Goal: Navigation & Orientation: Find specific page/section

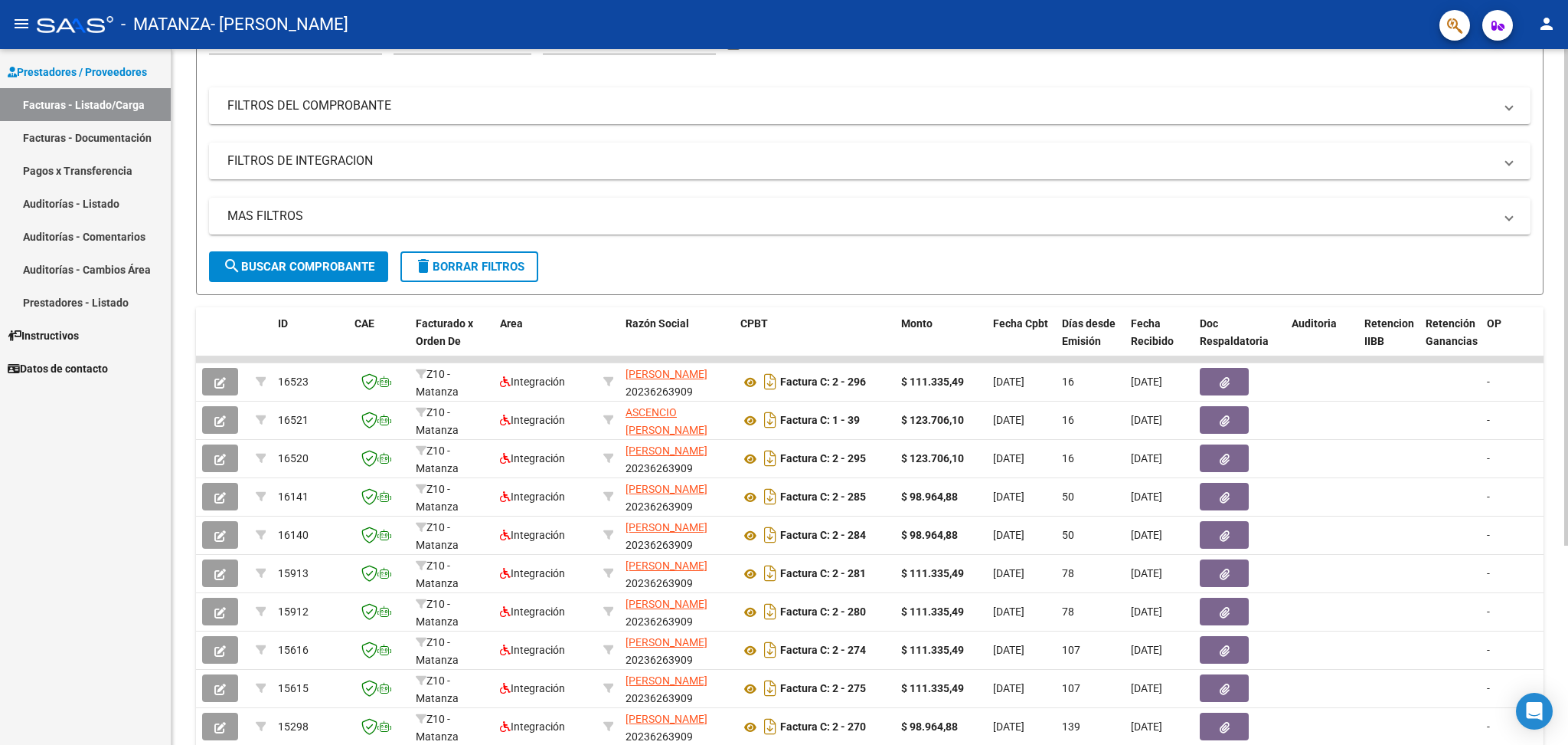
scroll to position [280, 0]
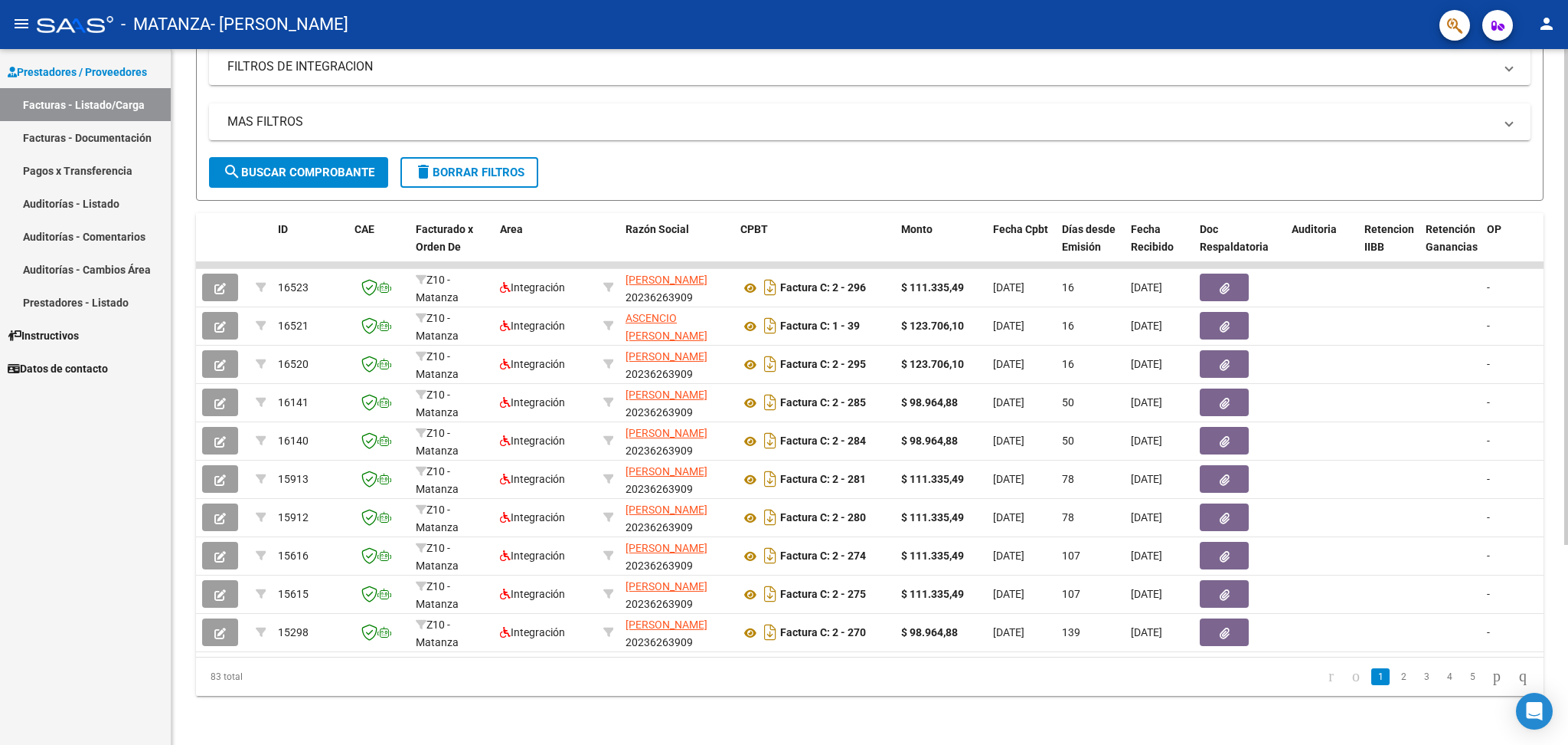
click at [1566, 603] on div at bounding box center [1566, 496] width 4 height 496
click at [71, 164] on link "Pagos x Transferencia" at bounding box center [85, 170] width 171 height 33
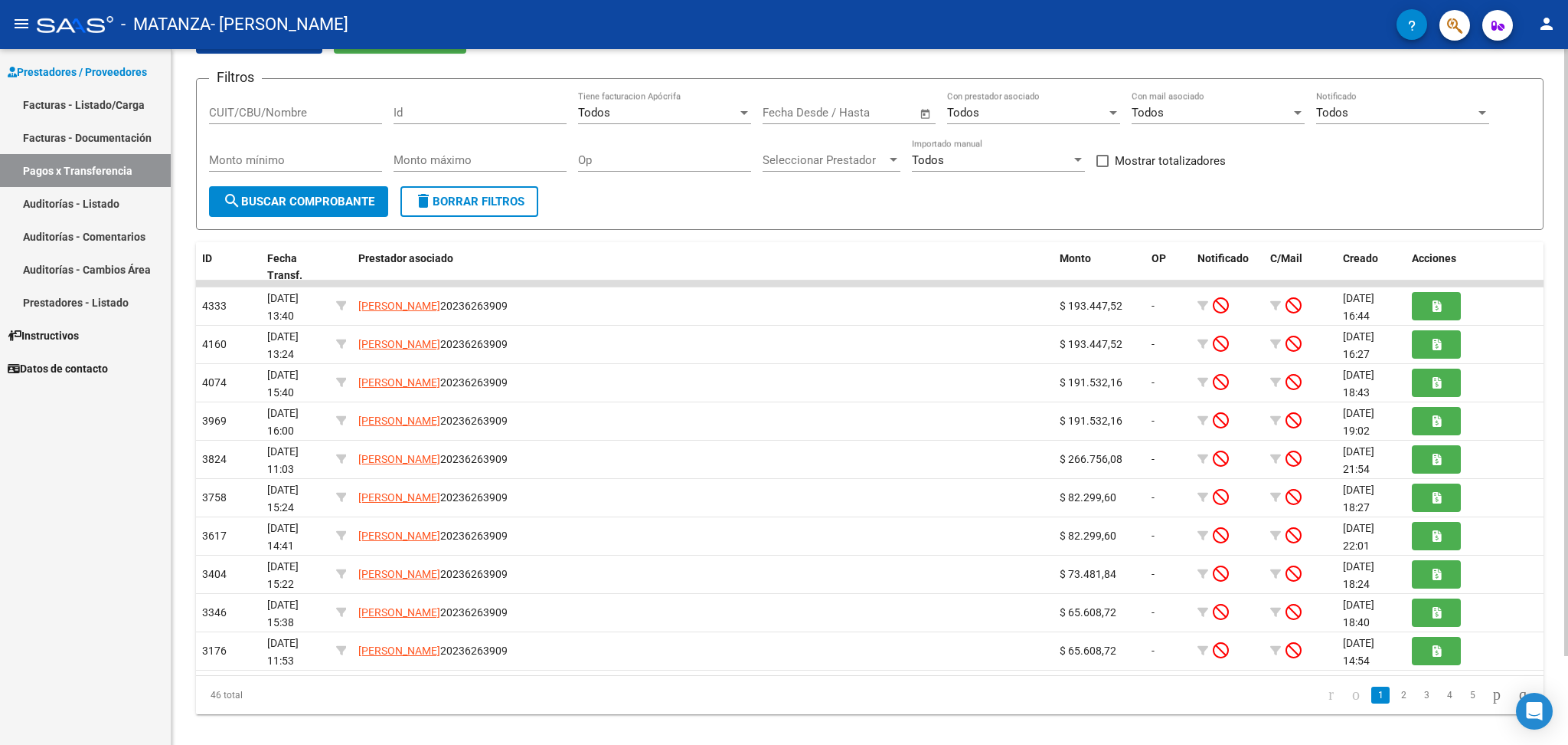
scroll to position [102, 0]
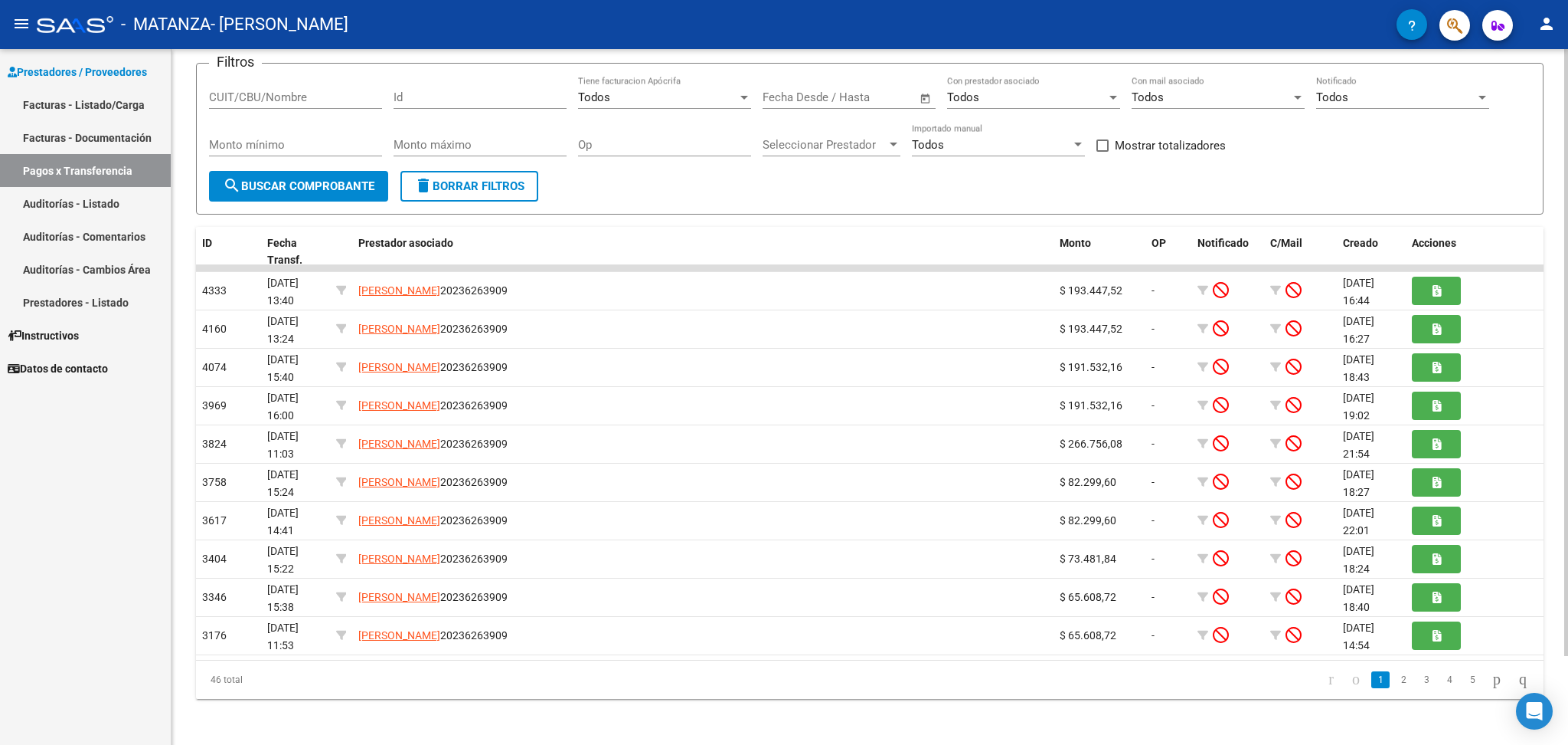
click at [1566, 471] on div at bounding box center [1566, 438] width 4 height 606
click at [117, 146] on link "Facturas - Documentación" at bounding box center [85, 137] width 171 height 33
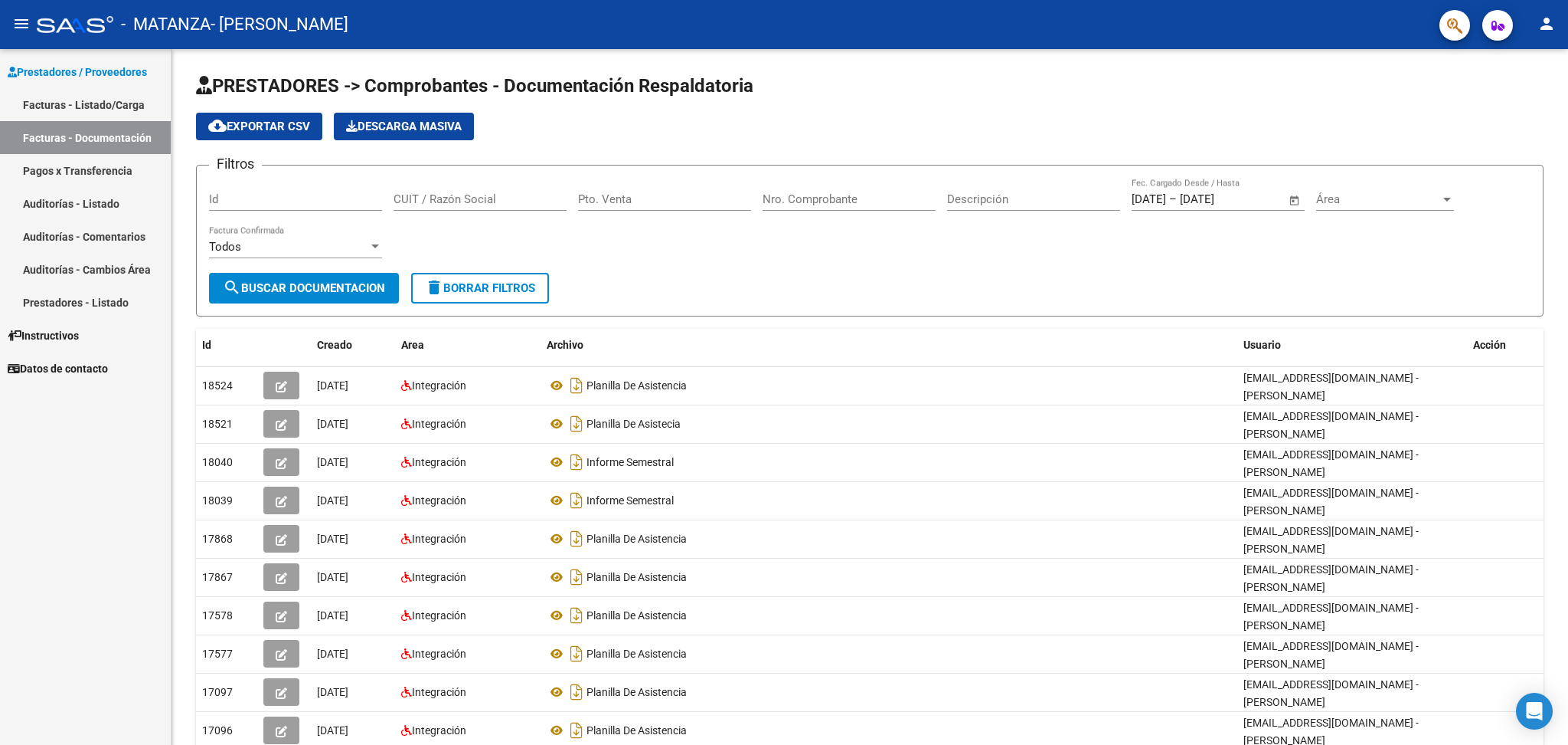
click at [74, 105] on link "Facturas - Listado/Carga" at bounding box center [85, 104] width 171 height 33
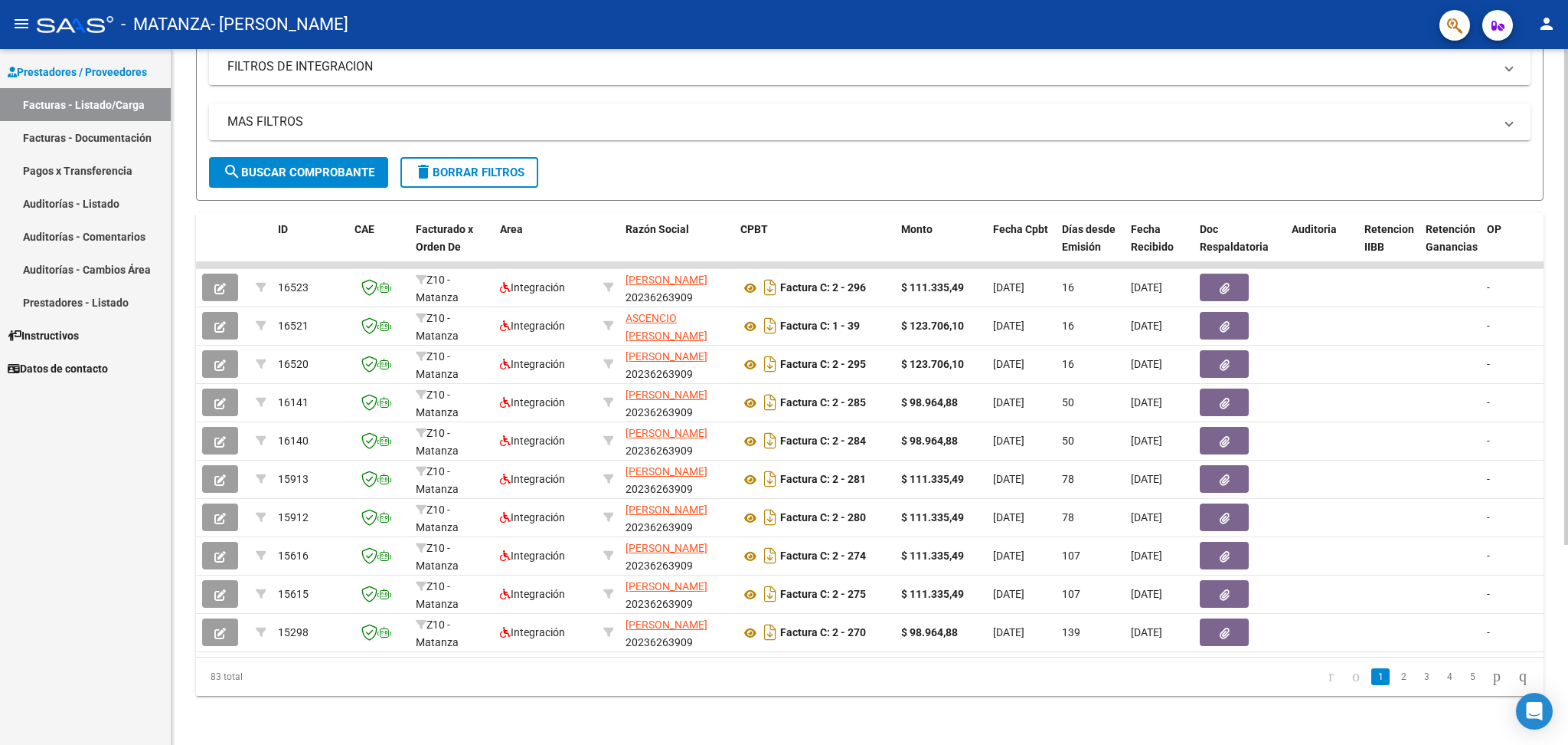
scroll to position [280, 0]
click at [1566, 594] on div at bounding box center [1566, 496] width 4 height 496
drag, startPoint x: 1398, startPoint y: 677, endPoint x: 1386, endPoint y: 676, distance: 12.0
click at [1394, 676] on link "2" at bounding box center [1403, 676] width 19 height 17
click at [1417, 677] on link "3" at bounding box center [1426, 676] width 19 height 17
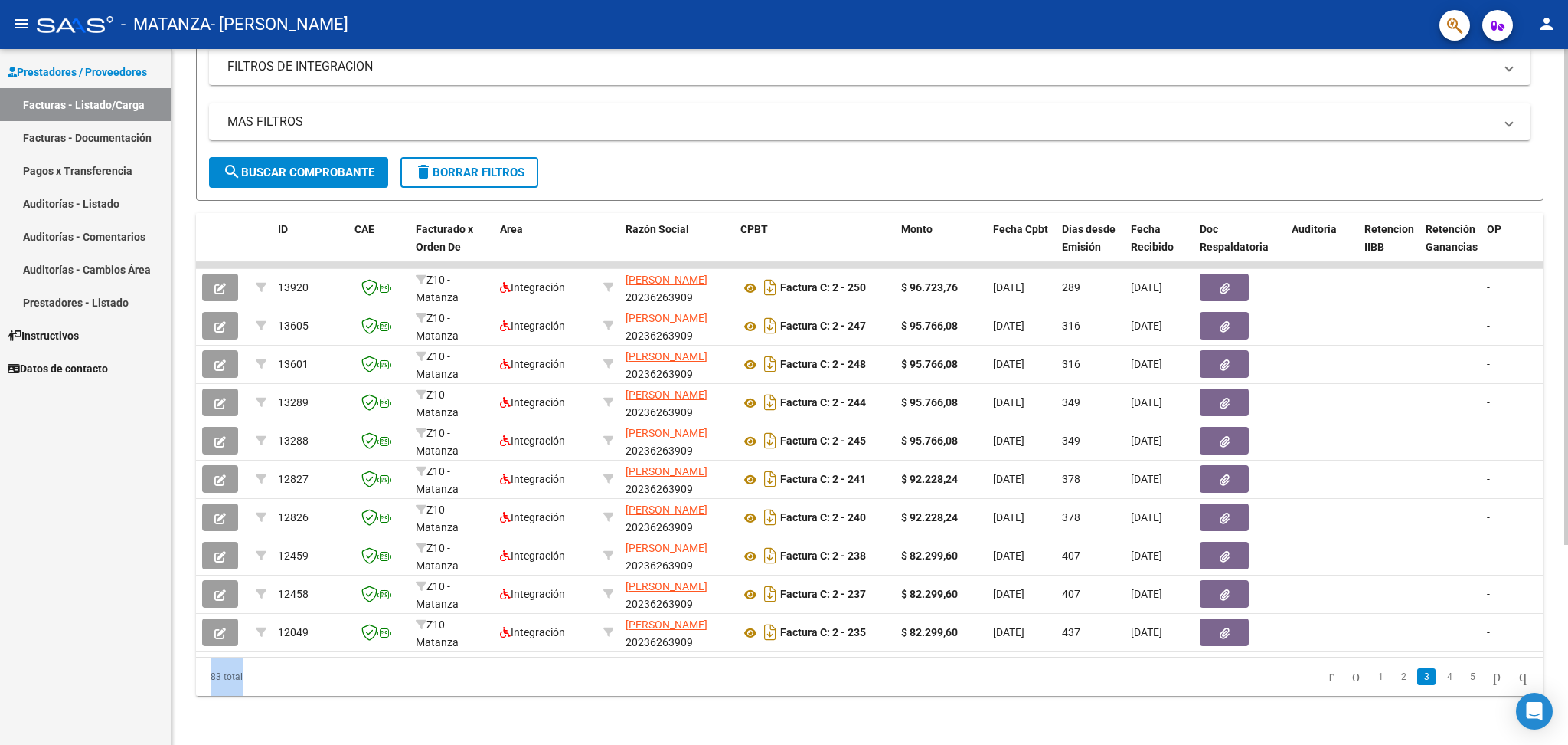
drag, startPoint x: 668, startPoint y: 659, endPoint x: 684, endPoint y: 656, distance: 16.3
click at [684, 656] on div "ID CAE Facturado x Orden De Area Razón Social CPBT Monto Fecha Cpbt Días desde …" at bounding box center [869, 453] width 1347 height 482
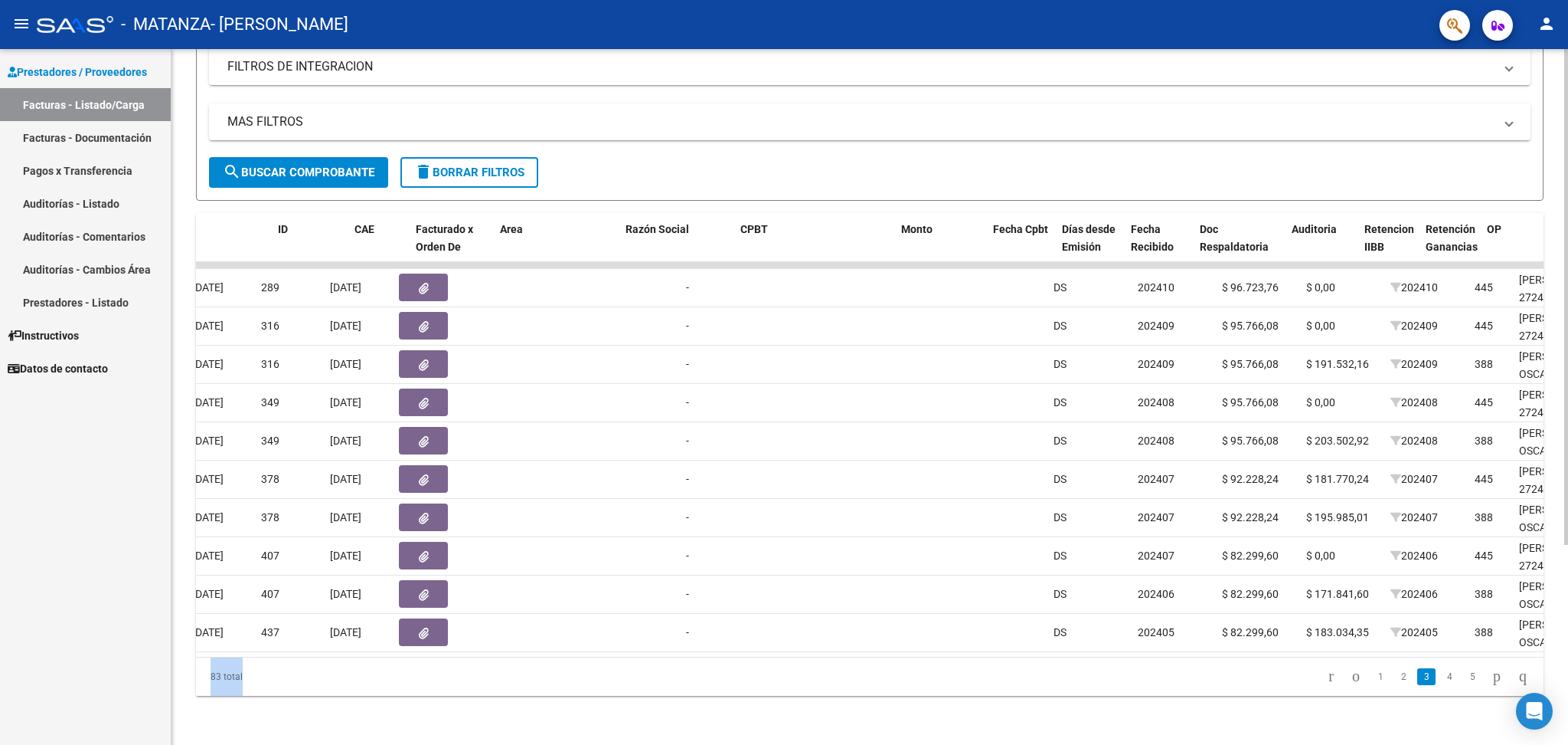
scroll to position [0, 0]
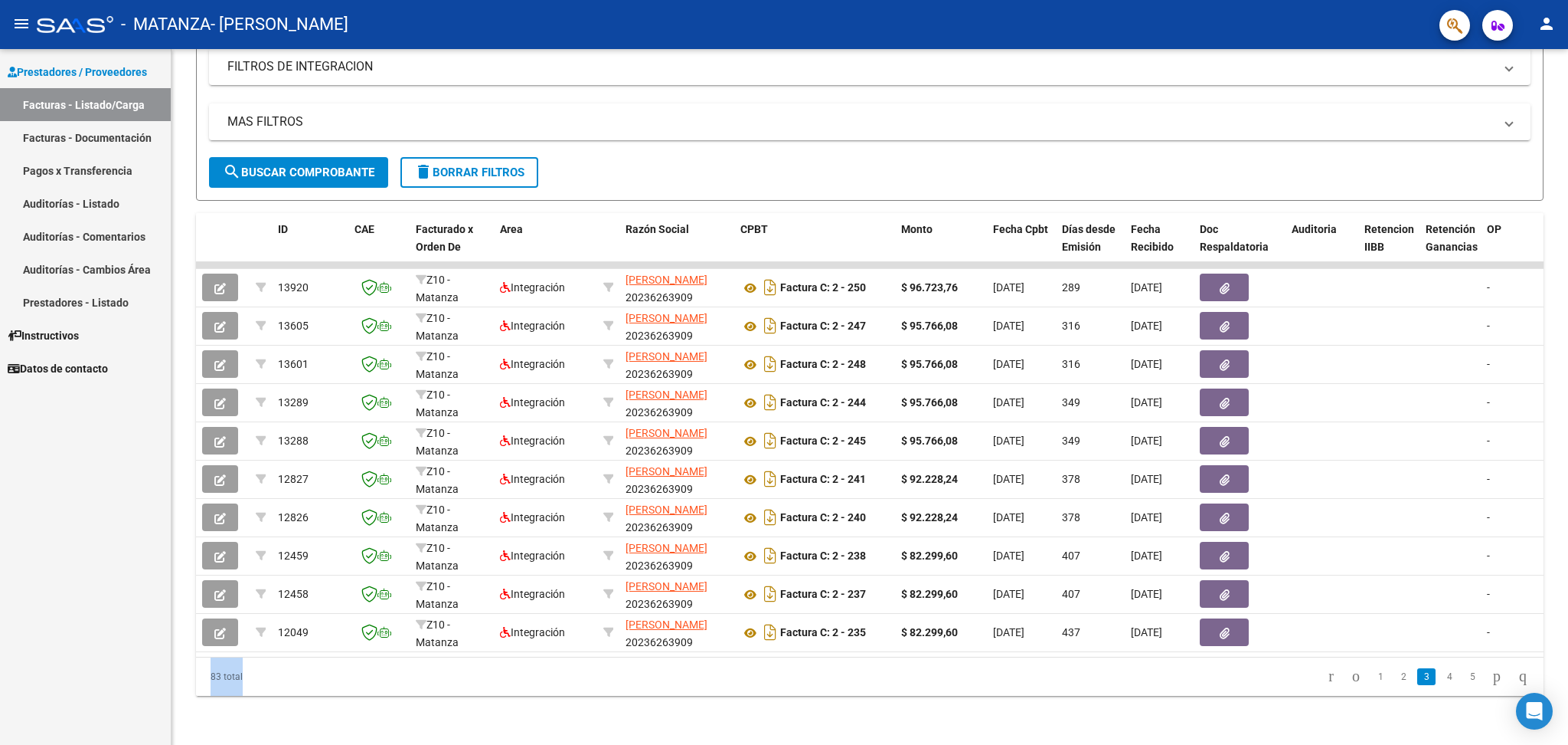
click at [114, 139] on link "Facturas - Documentación" at bounding box center [85, 137] width 171 height 33
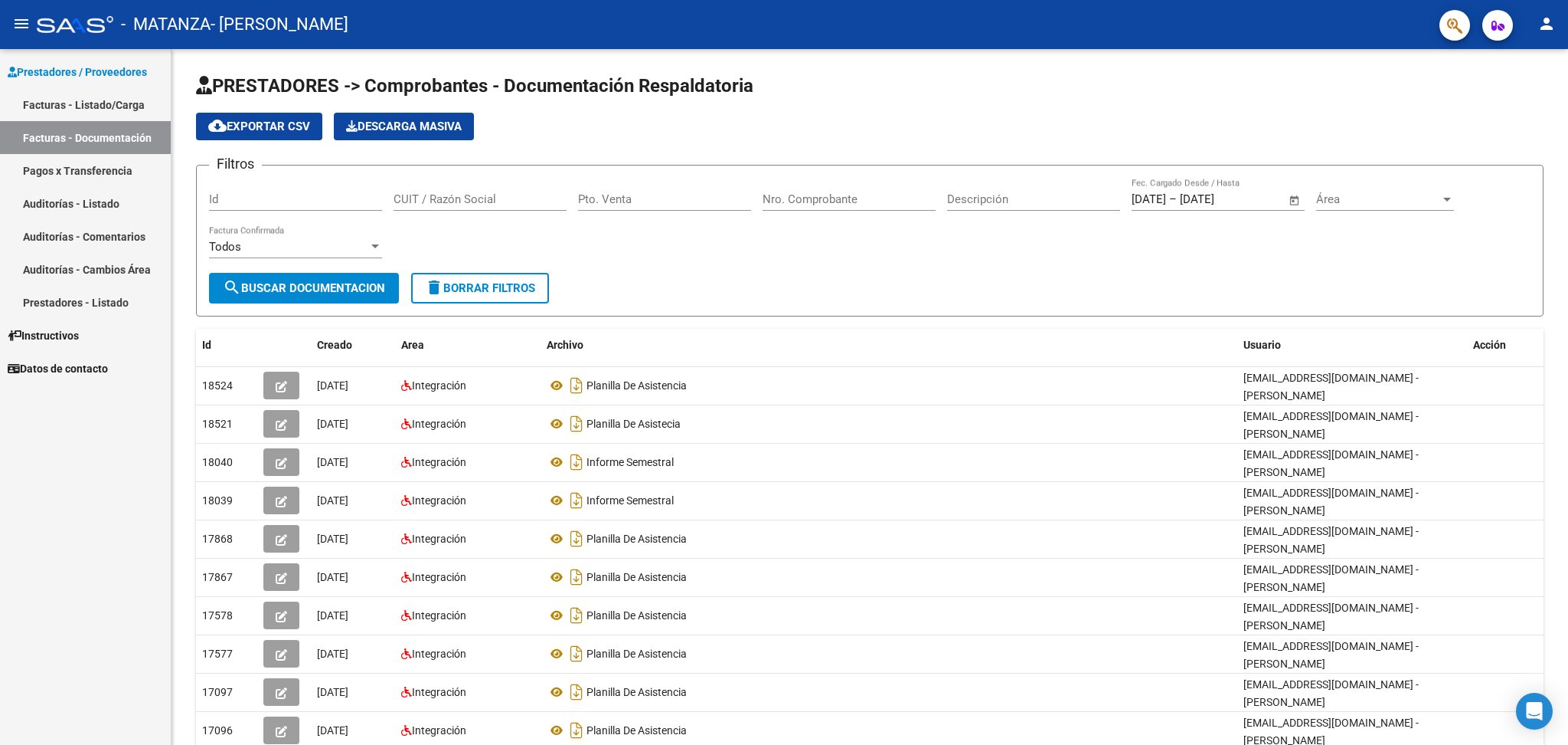
click at [82, 164] on link "Pagos x Transferencia" at bounding box center [85, 170] width 171 height 33
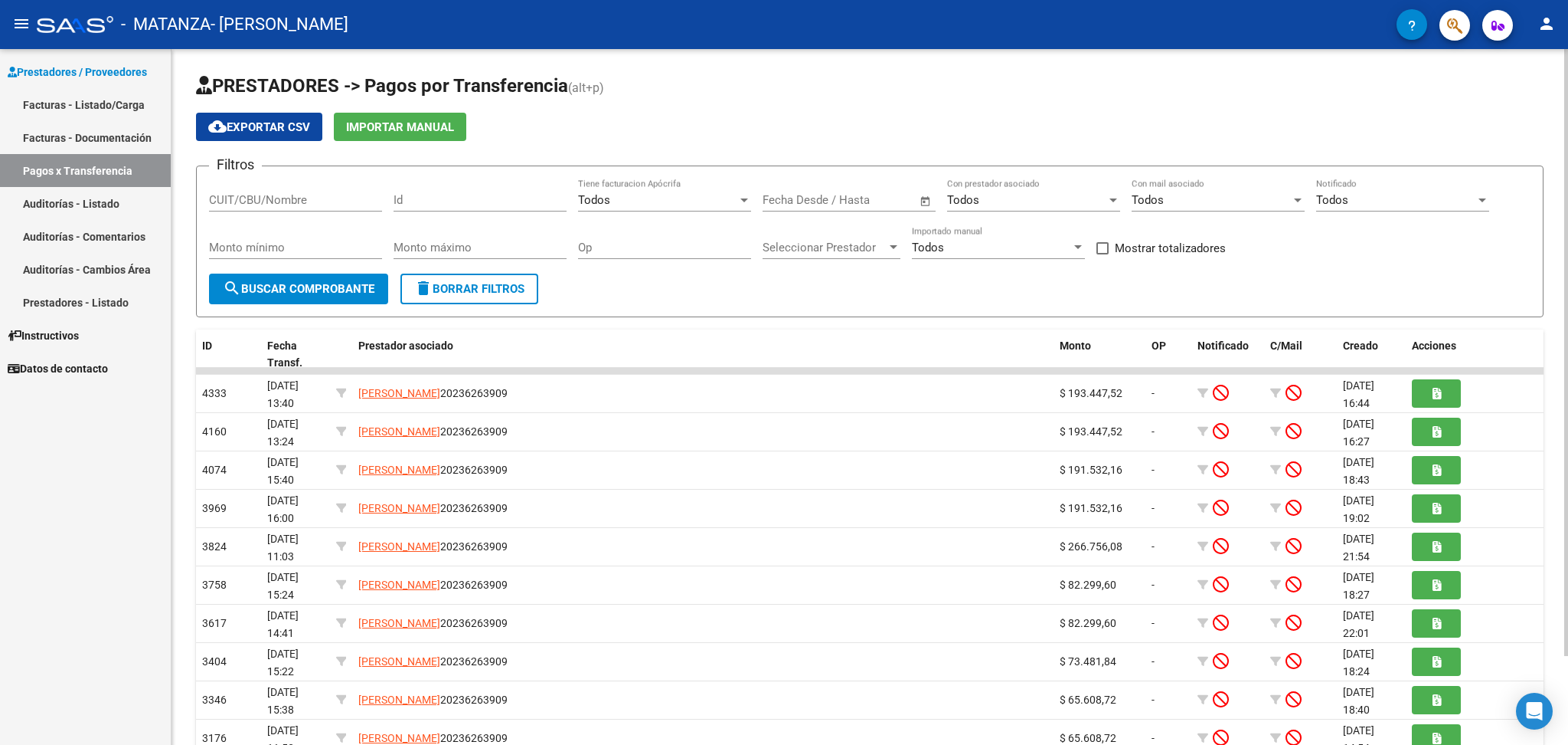
scroll to position [102, 0]
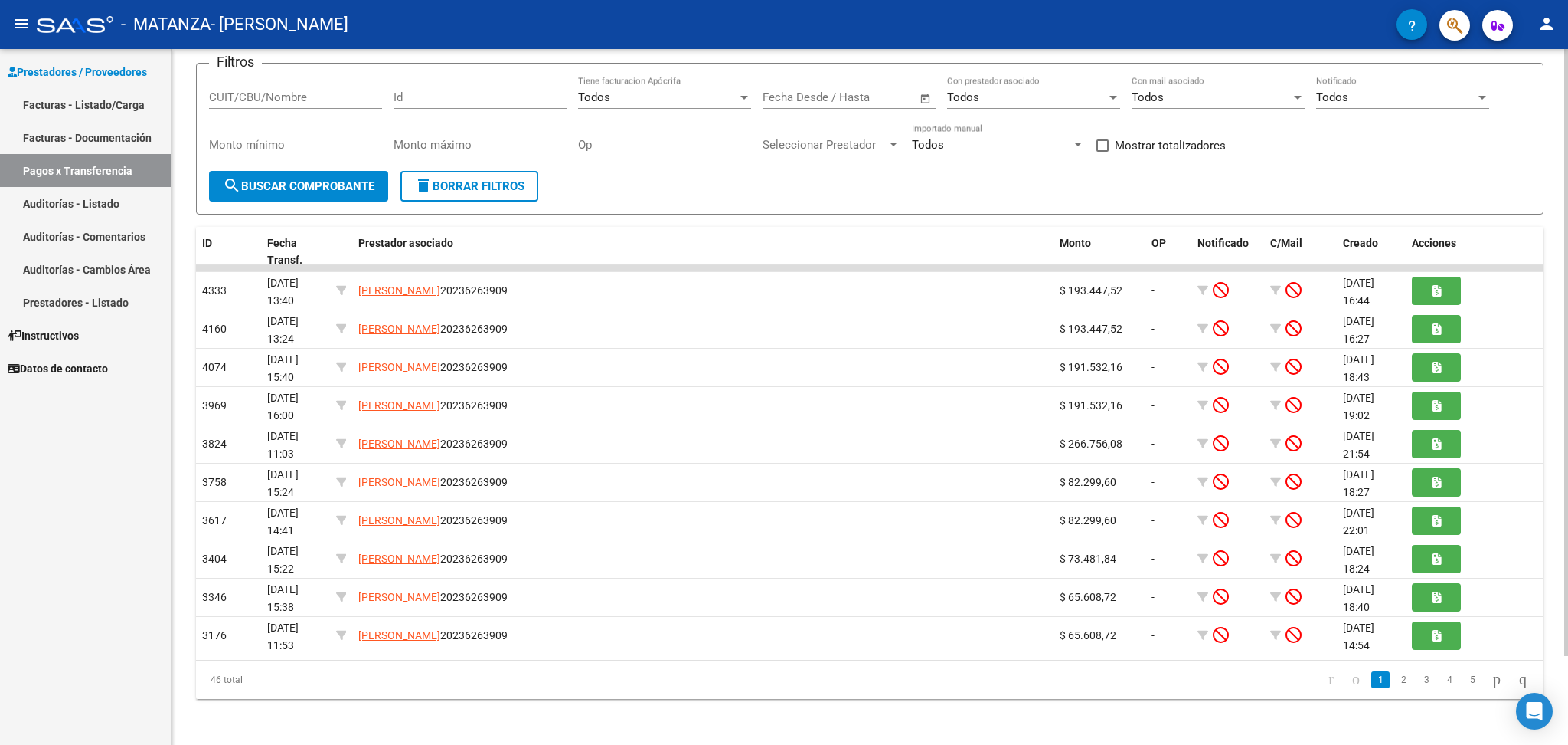
click at [1566, 611] on div at bounding box center [1566, 438] width 4 height 606
click at [1394, 681] on link "2" at bounding box center [1403, 679] width 19 height 17
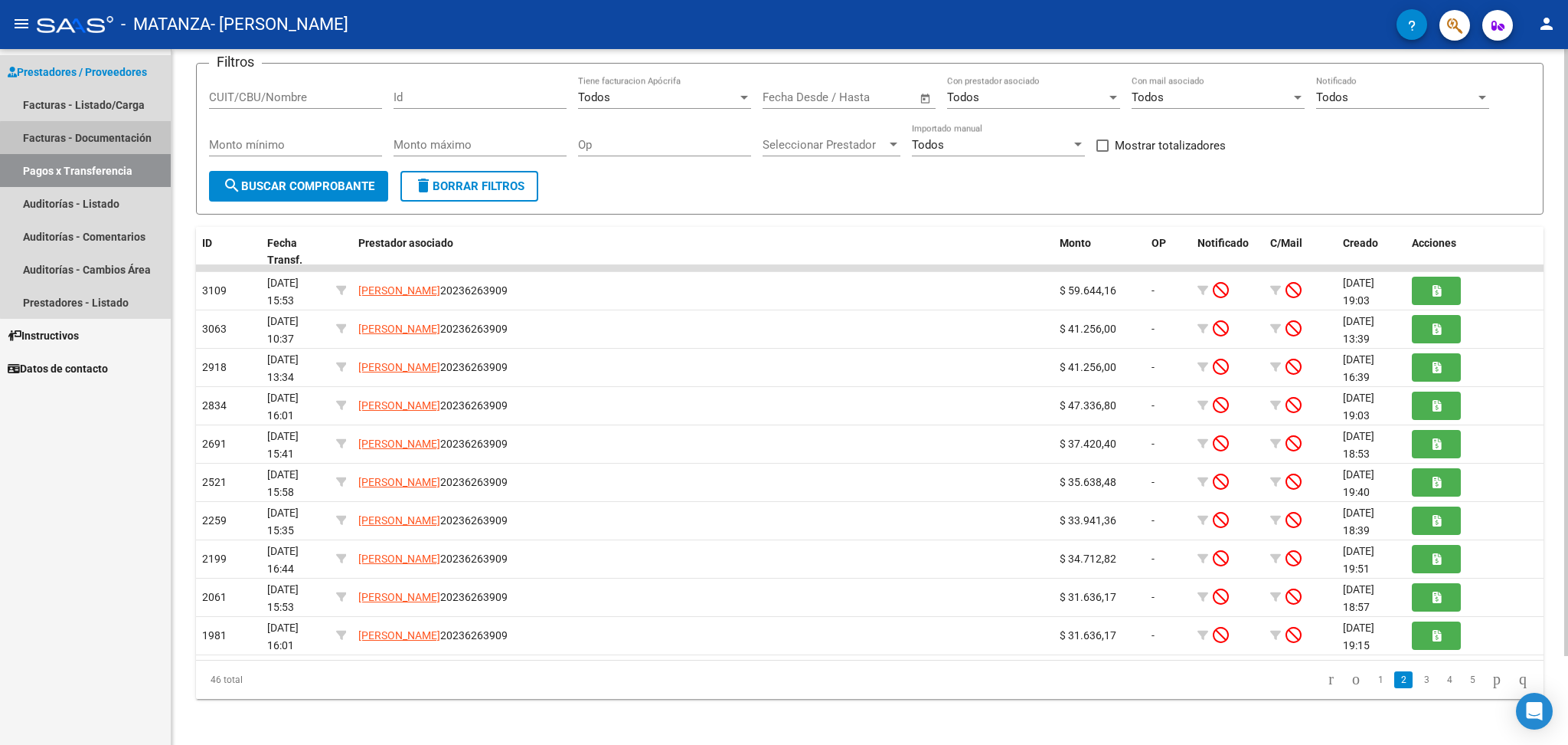
click at [123, 141] on link "Facturas - Documentación" at bounding box center [85, 137] width 171 height 33
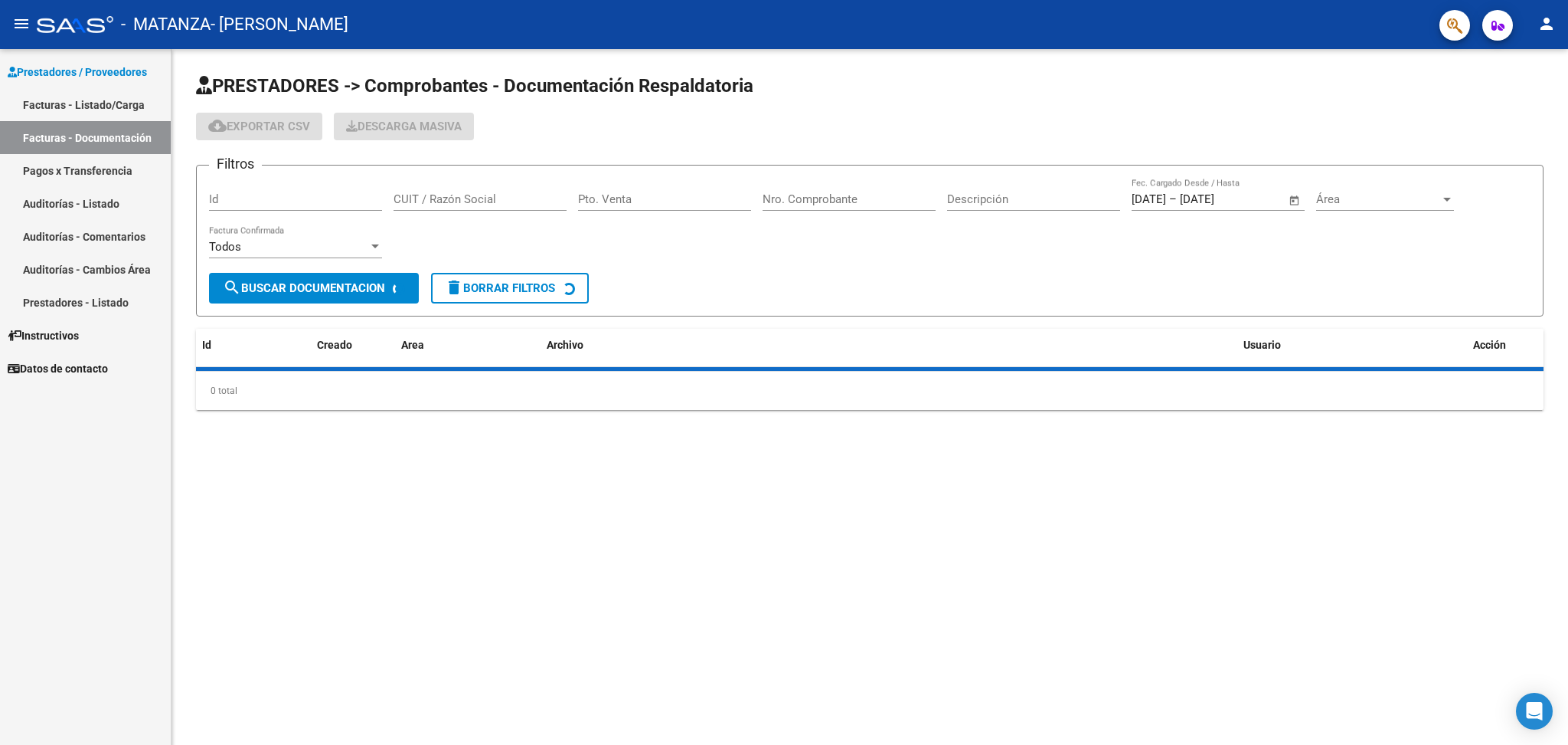
click at [101, 99] on link "Facturas - Listado/Carga" at bounding box center [85, 104] width 171 height 33
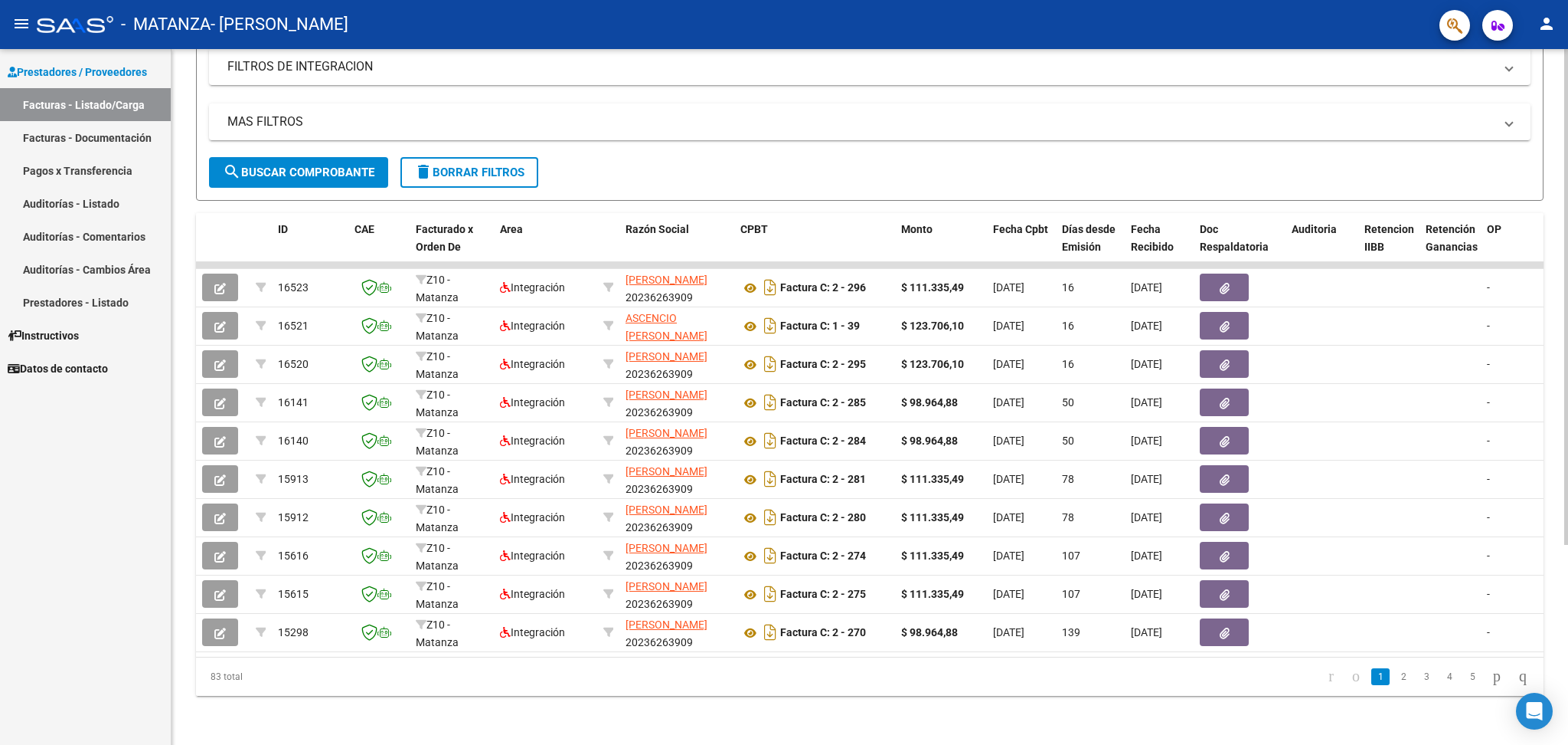
scroll to position [280, 0]
click at [1566, 563] on div at bounding box center [1566, 496] width 4 height 496
click at [1394, 681] on link "2" at bounding box center [1403, 676] width 19 height 17
click at [1417, 678] on link "3" at bounding box center [1426, 676] width 19 height 17
click at [1440, 672] on link "4" at bounding box center [1449, 676] width 19 height 17
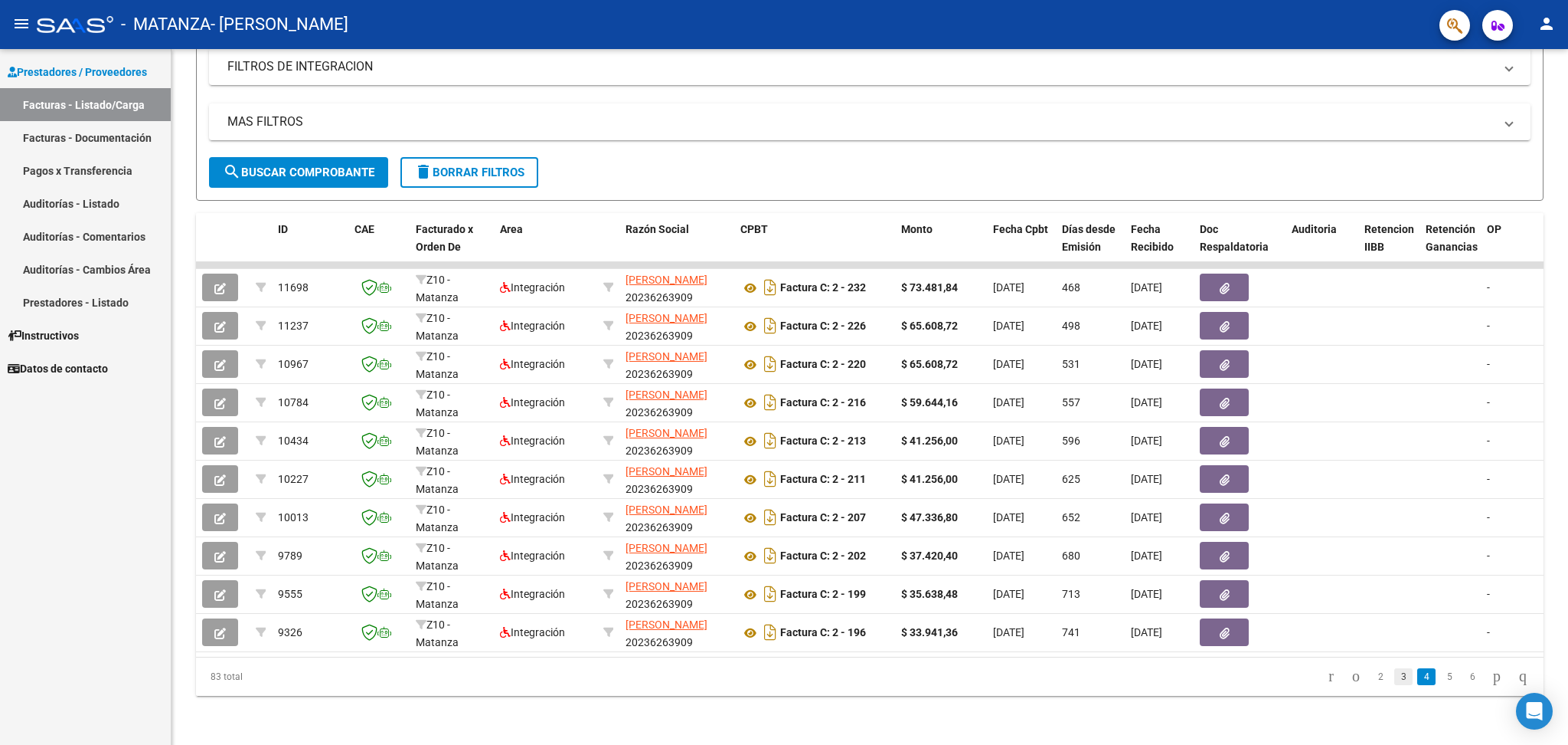
click at [1394, 677] on link "3" at bounding box center [1403, 676] width 19 height 17
